Goal: Information Seeking & Learning: Learn about a topic

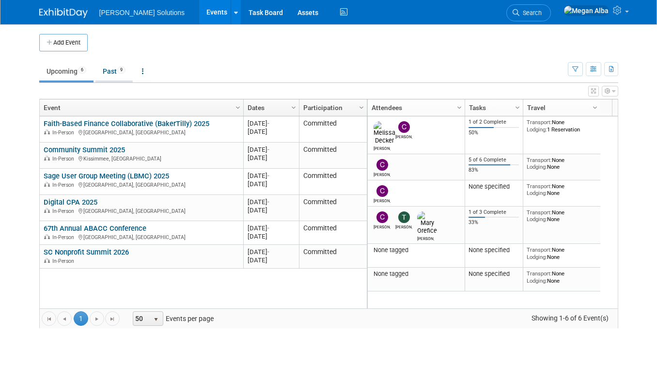
click at [112, 74] on link "Past 9" at bounding box center [114, 71] width 37 height 18
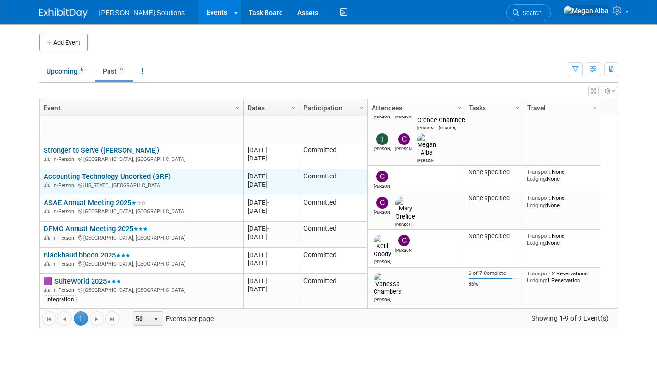
scroll to position [68, 0]
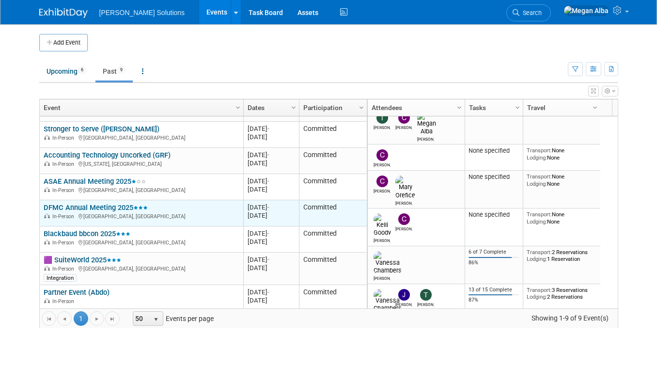
click at [74, 207] on link "DFMC Annual Meeting 2025" at bounding box center [96, 207] width 104 height 9
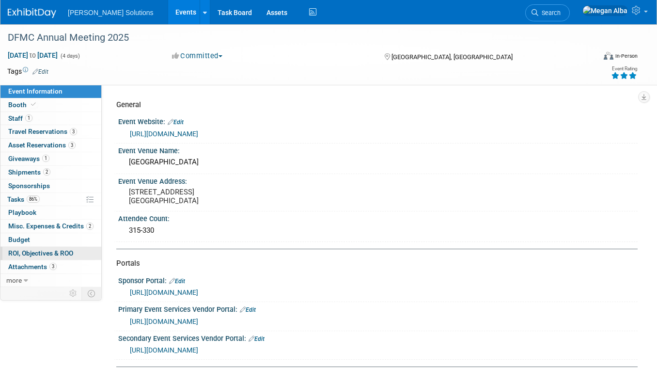
click at [22, 253] on span "ROI, Objectives & ROO 0" at bounding box center [40, 253] width 65 height 8
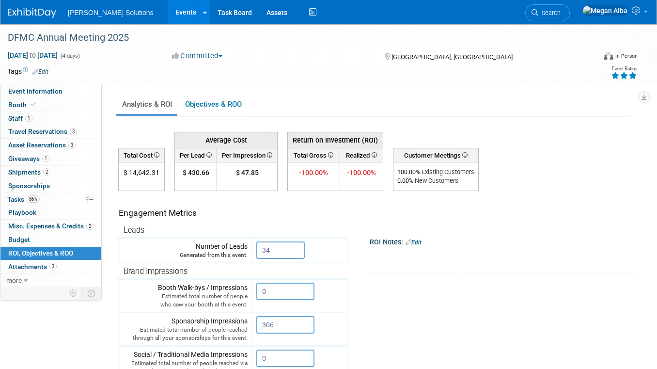
click at [168, 12] on link "Events" at bounding box center [185, 12] width 35 height 24
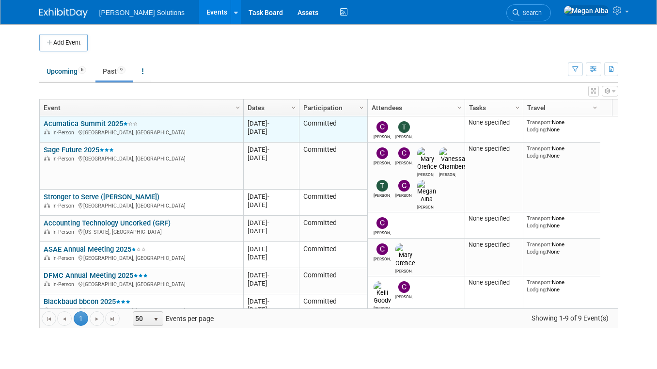
click at [91, 121] on link "Acumatica Summit 2025" at bounding box center [91, 123] width 94 height 9
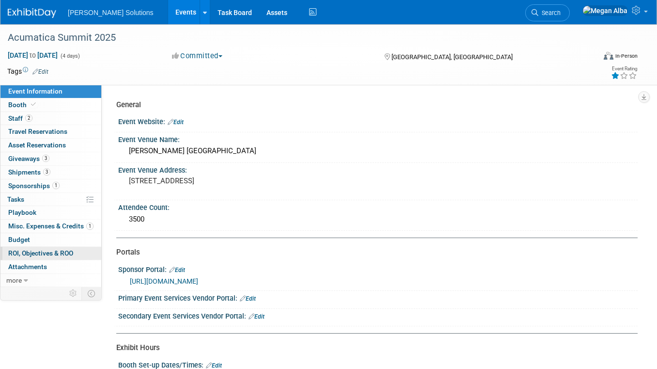
click at [34, 256] on link "0 ROI, Objectives & ROO 0" at bounding box center [50, 253] width 101 height 13
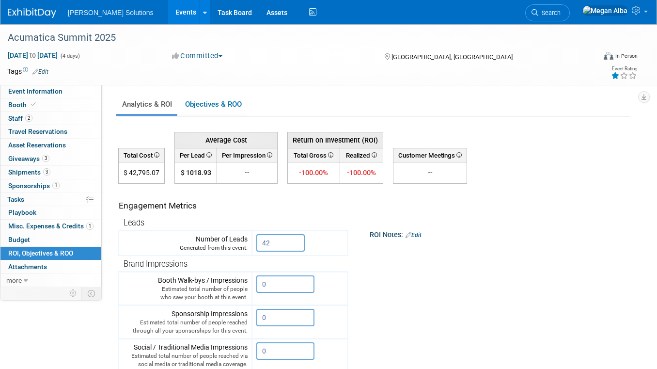
click at [168, 11] on link "Events" at bounding box center [185, 12] width 35 height 24
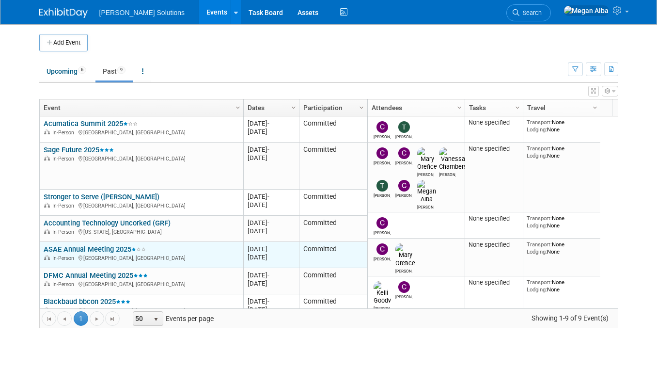
scroll to position [68, 0]
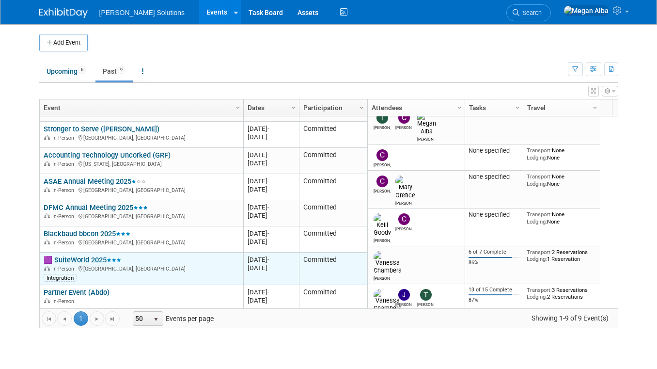
click at [71, 257] on link "🟪 SuiteWorld 2025" at bounding box center [83, 259] width 78 height 9
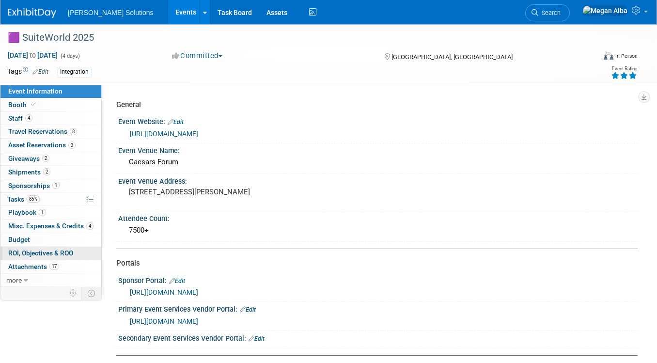
click at [45, 249] on span "ROI, Objectives & ROO 0" at bounding box center [40, 253] width 65 height 8
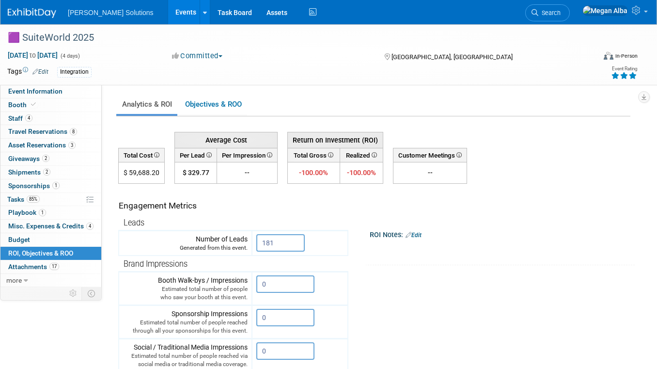
click at [168, 9] on link "Events" at bounding box center [185, 12] width 35 height 24
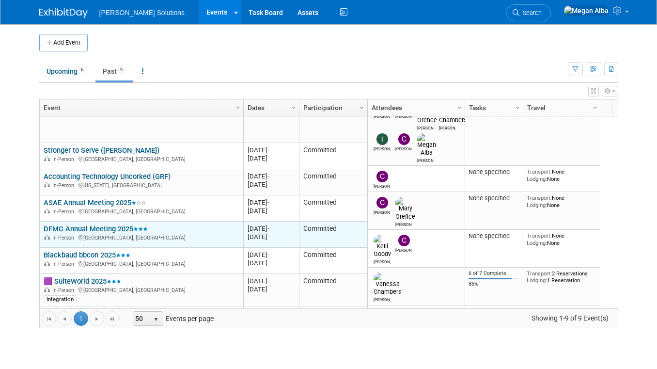
scroll to position [68, 0]
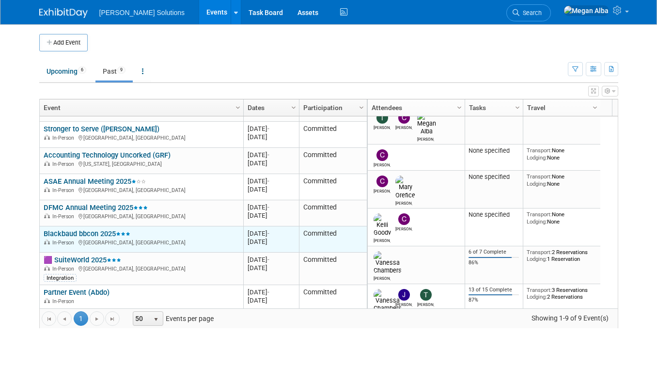
click at [94, 230] on link "Blackbaud bbcon 2025" at bounding box center [87, 233] width 87 height 9
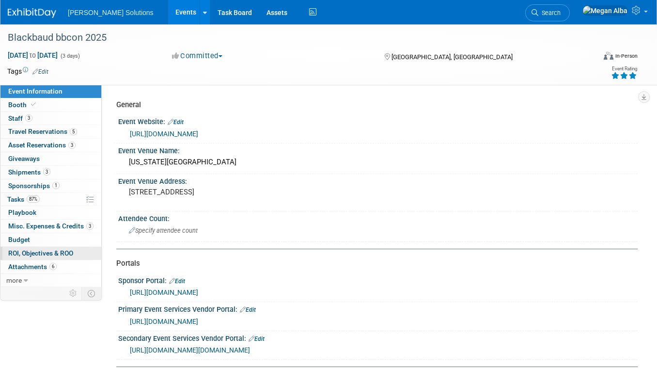
click at [36, 249] on span "ROI, Objectives & ROO 0" at bounding box center [40, 253] width 65 height 8
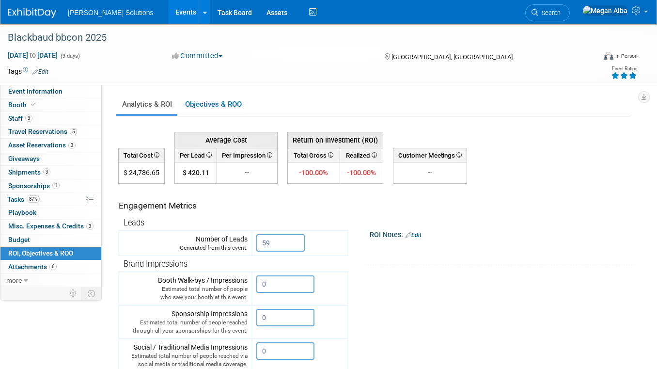
click at [168, 15] on link "Events" at bounding box center [185, 12] width 35 height 24
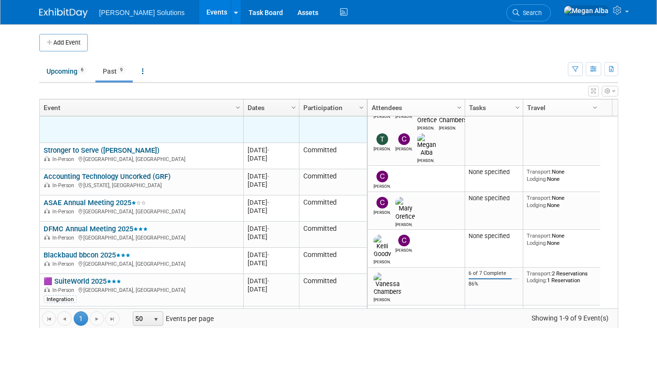
scroll to position [68, 0]
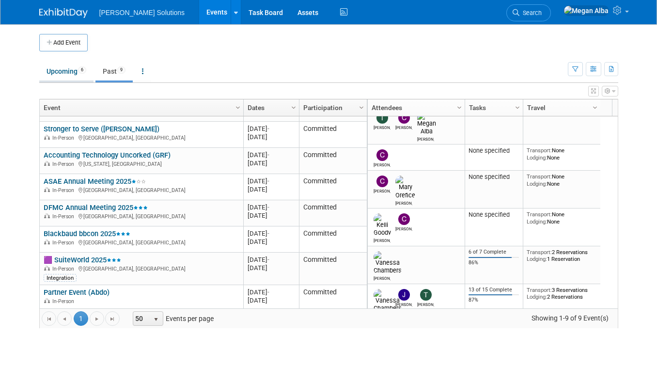
click at [63, 70] on link "Upcoming 6" at bounding box center [66, 71] width 54 height 18
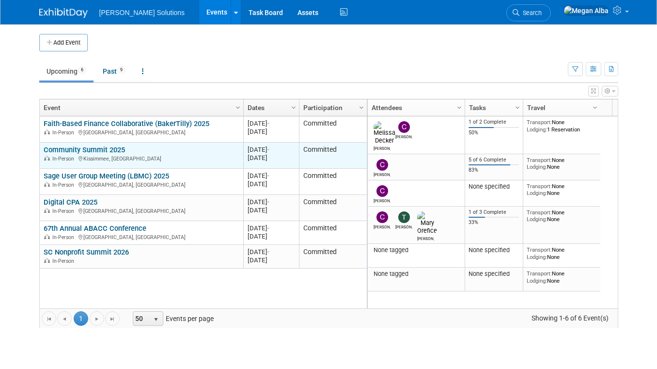
click at [72, 146] on link "Community Summit 2025" at bounding box center [84, 149] width 81 height 9
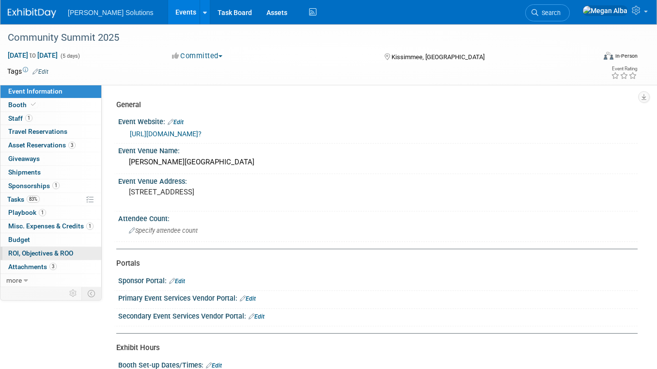
click at [33, 250] on span "ROI, Objectives & ROO 0" at bounding box center [40, 253] width 65 height 8
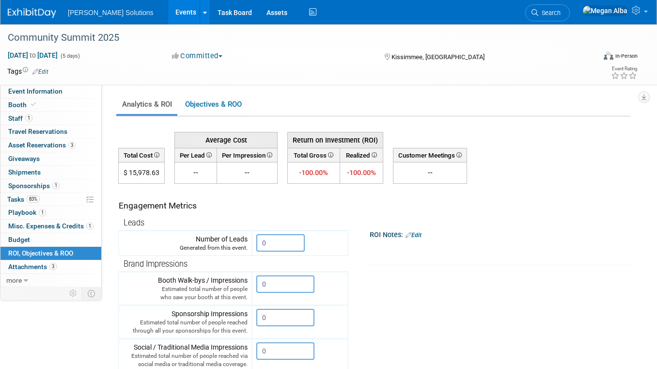
click at [168, 12] on link "Events" at bounding box center [185, 12] width 35 height 24
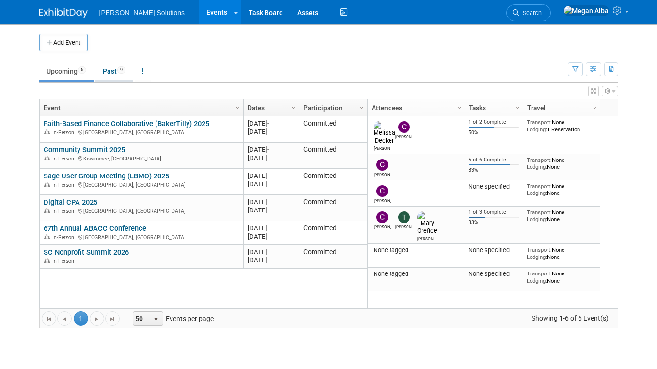
click at [117, 72] on link "Past 9" at bounding box center [114, 71] width 37 height 18
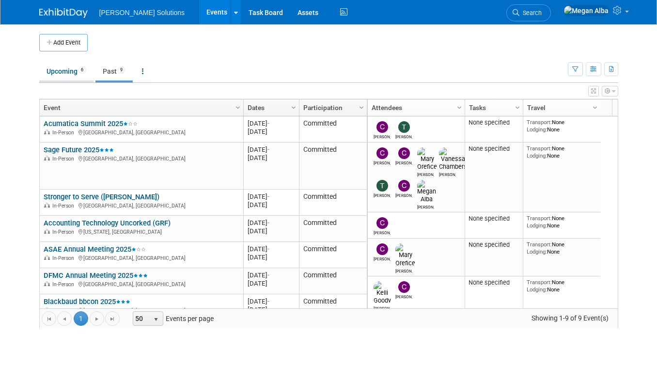
click at [65, 73] on link "Upcoming 6" at bounding box center [66, 71] width 54 height 18
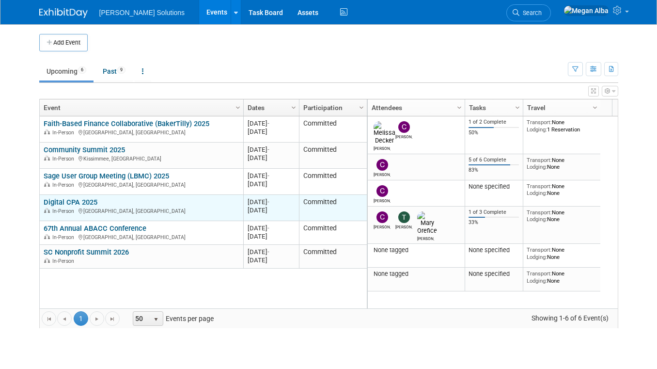
click at [83, 201] on link "Digital CPA 2025" at bounding box center [71, 202] width 54 height 9
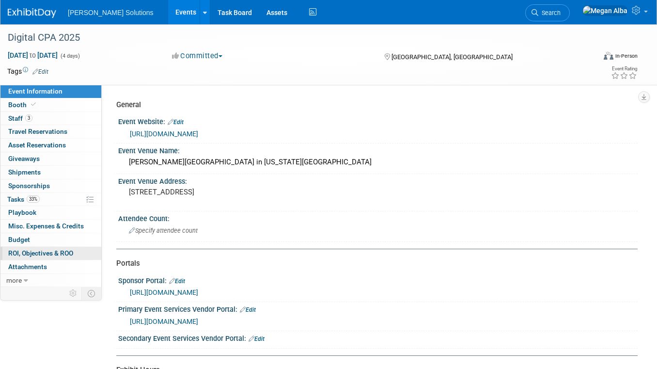
click at [24, 247] on link "0 ROI, Objectives & ROO 0" at bounding box center [50, 253] width 101 height 13
